Goal: Task Accomplishment & Management: Use online tool/utility

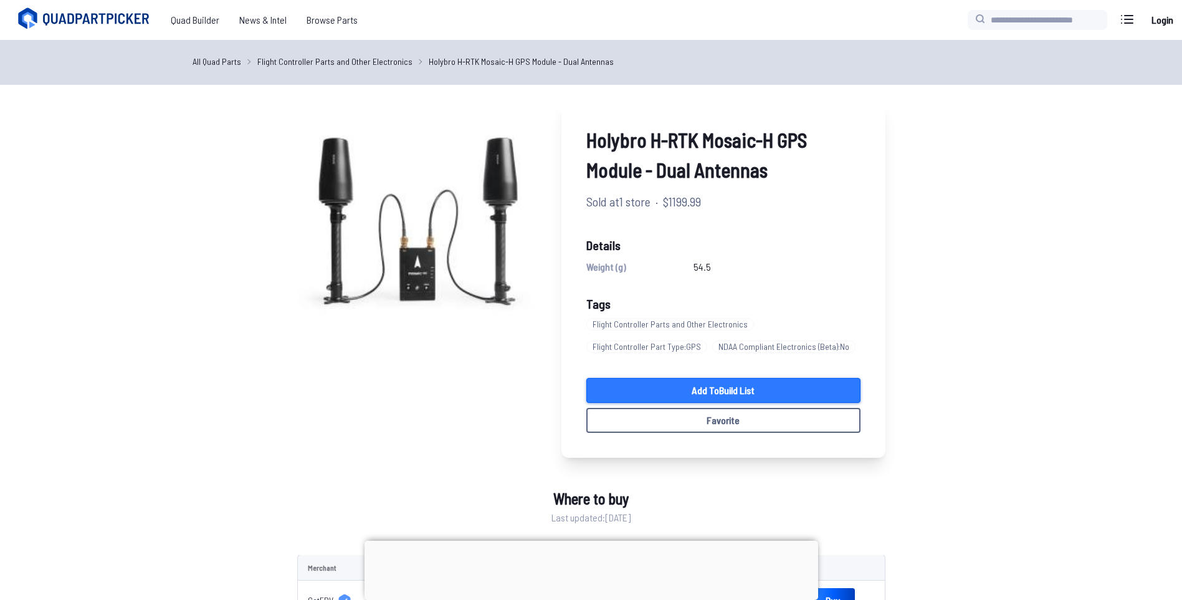
click at [789, 388] on link "Add to Build List" at bounding box center [723, 390] width 274 height 25
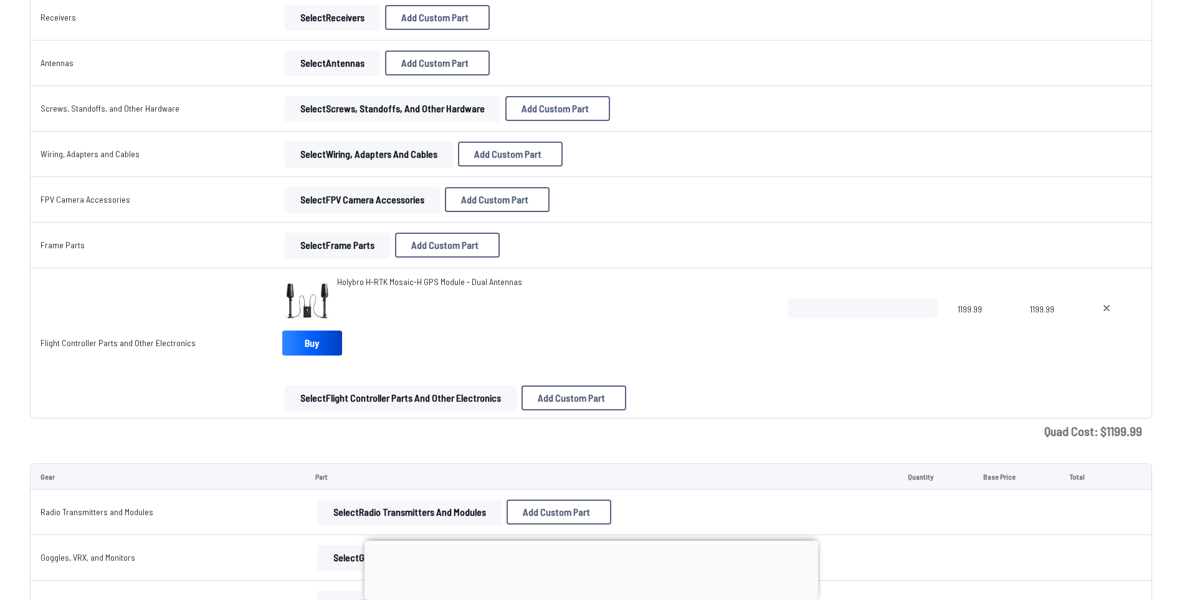
scroll to position [561, 0]
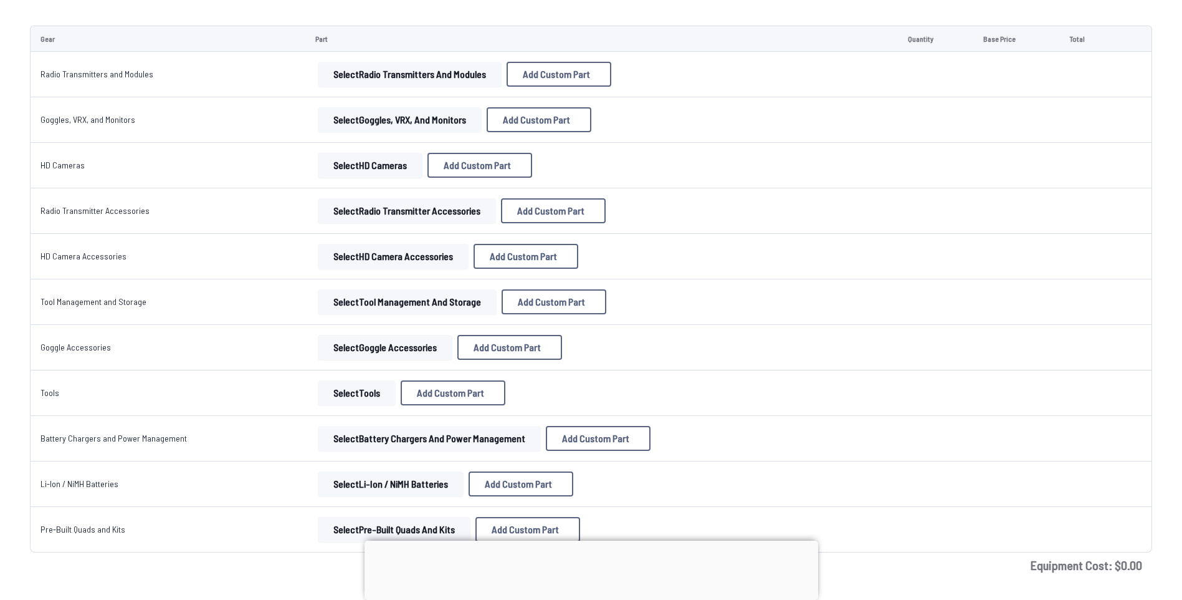
scroll to position [810, 0]
